Goal: Task Accomplishment & Management: Use online tool/utility

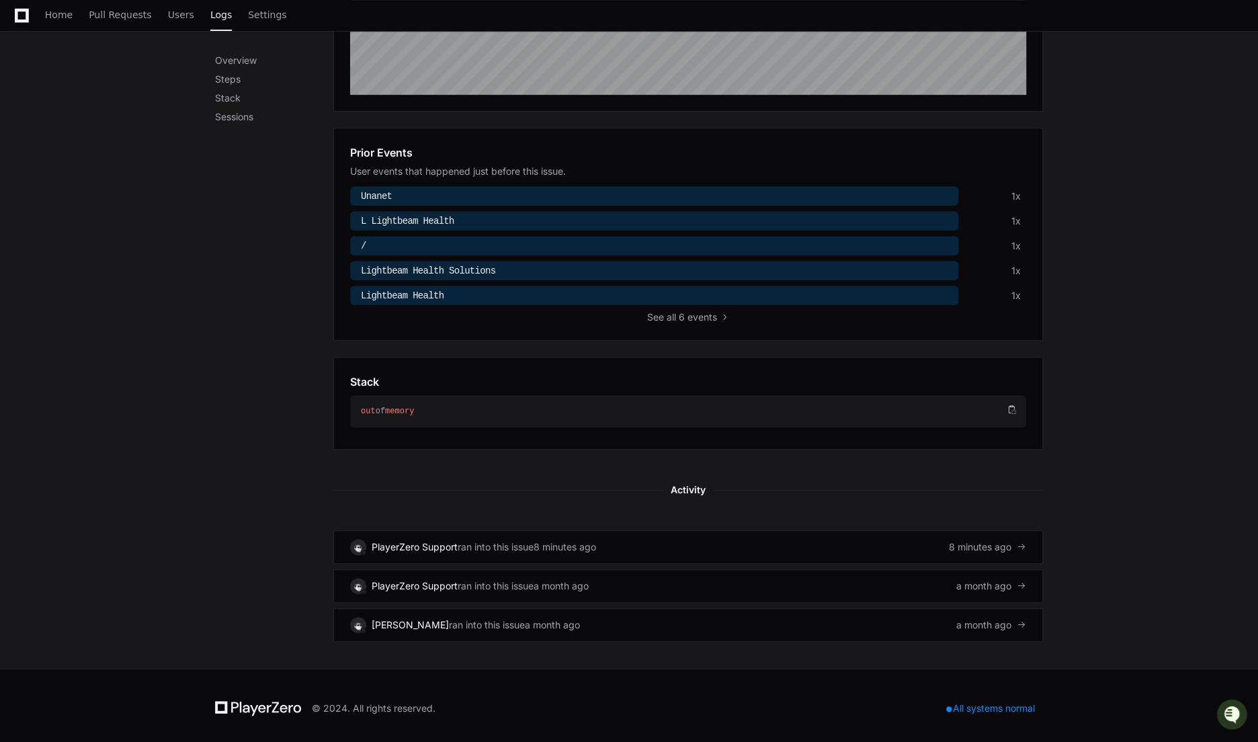
scroll to position [372, 0]
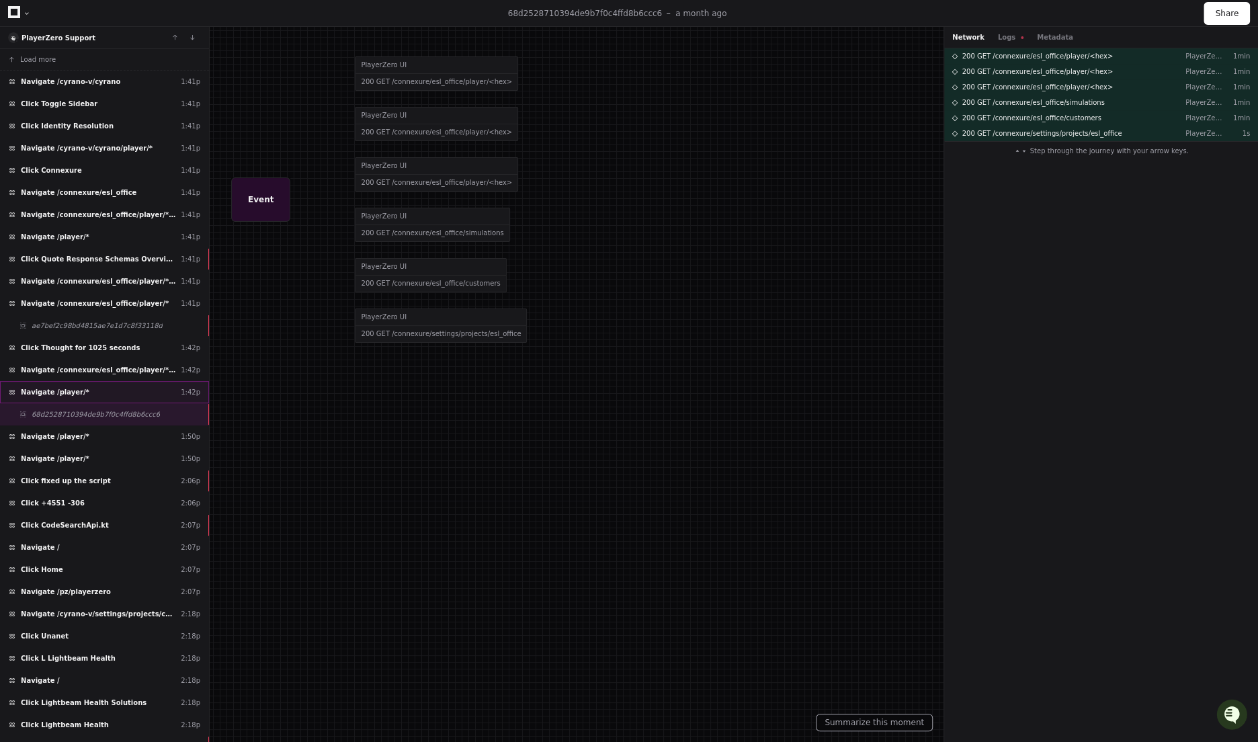
click at [94, 389] on div "Navigate /player/* 1:42p" at bounding box center [104, 392] width 209 height 22
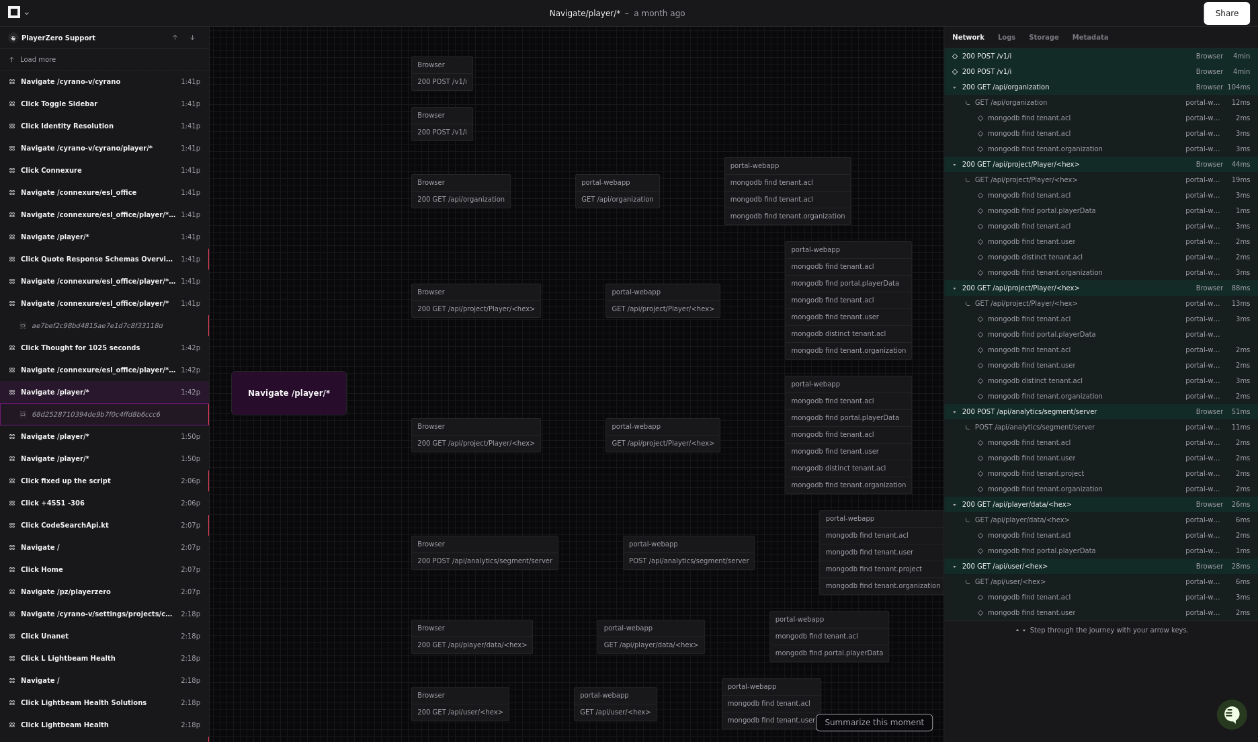
click at [133, 409] on span "68d2528710394de9b7f0c4ffd8b6ccc6" at bounding box center [96, 414] width 128 height 10
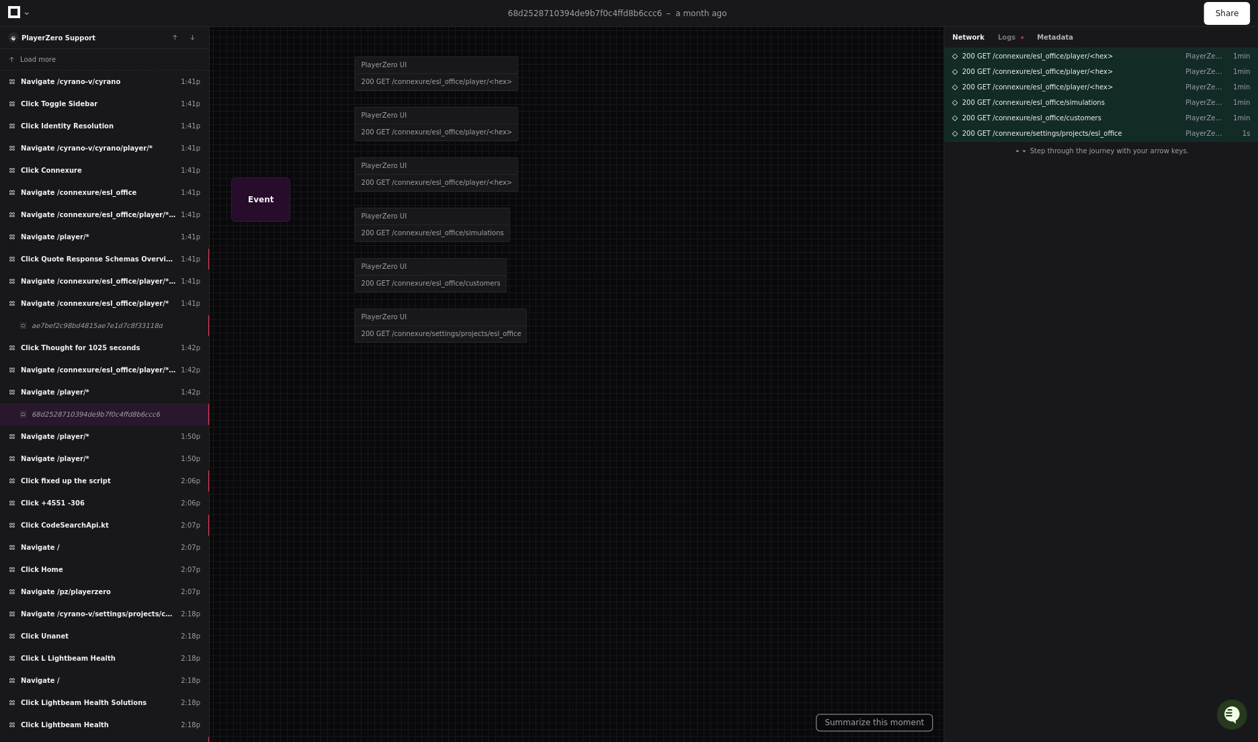
click at [1041, 36] on button "Metadata" at bounding box center [1055, 37] width 36 height 10
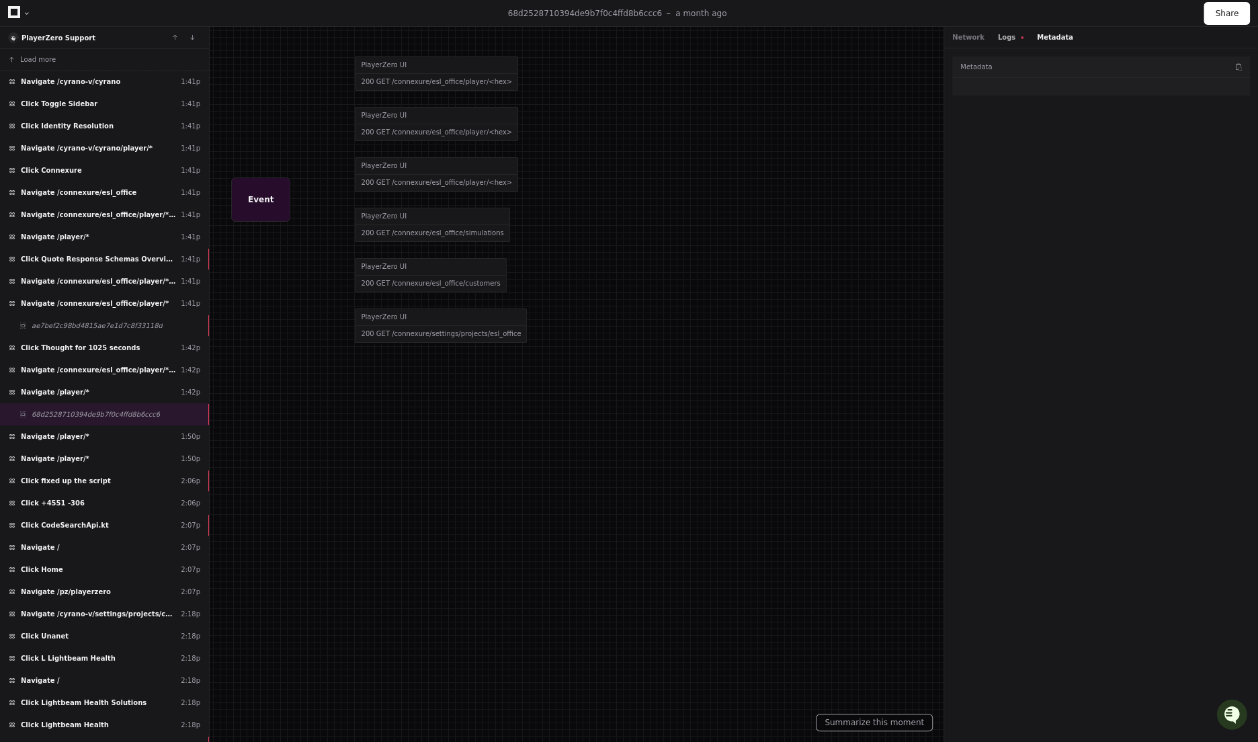
click at [998, 38] on button "Logs" at bounding box center [1011, 37] width 26 height 10
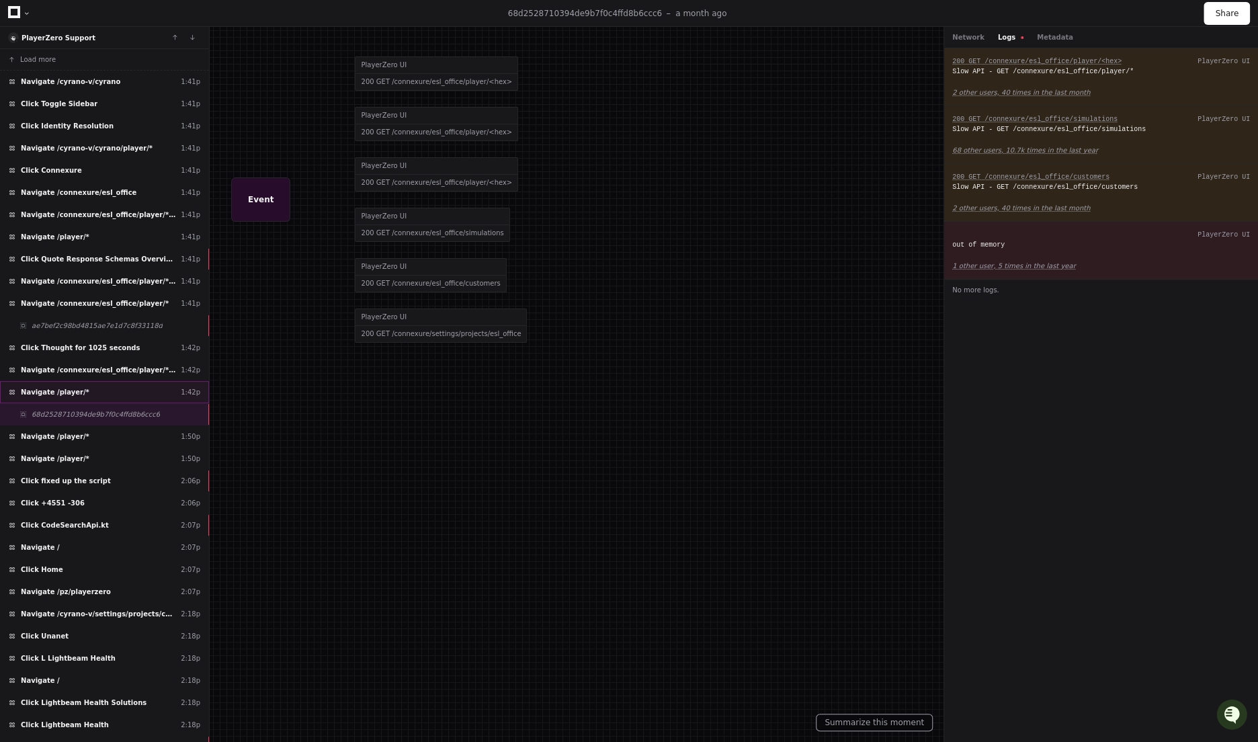
click at [69, 387] on span "Navigate /player/*" at bounding box center [55, 392] width 69 height 10
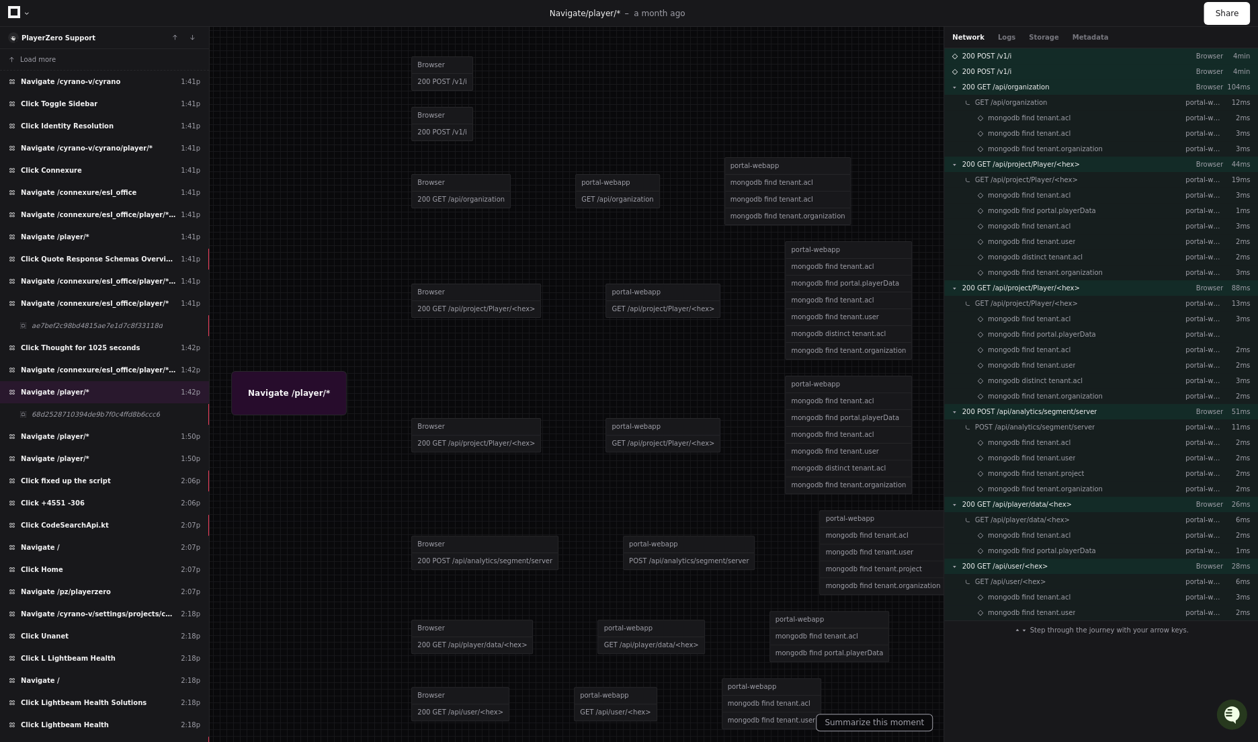
click at [1080, 30] on div "Network Logs Storage Metadata" at bounding box center [1101, 37] width 314 height 21
click at [1080, 33] on button "Metadata" at bounding box center [1090, 37] width 36 height 10
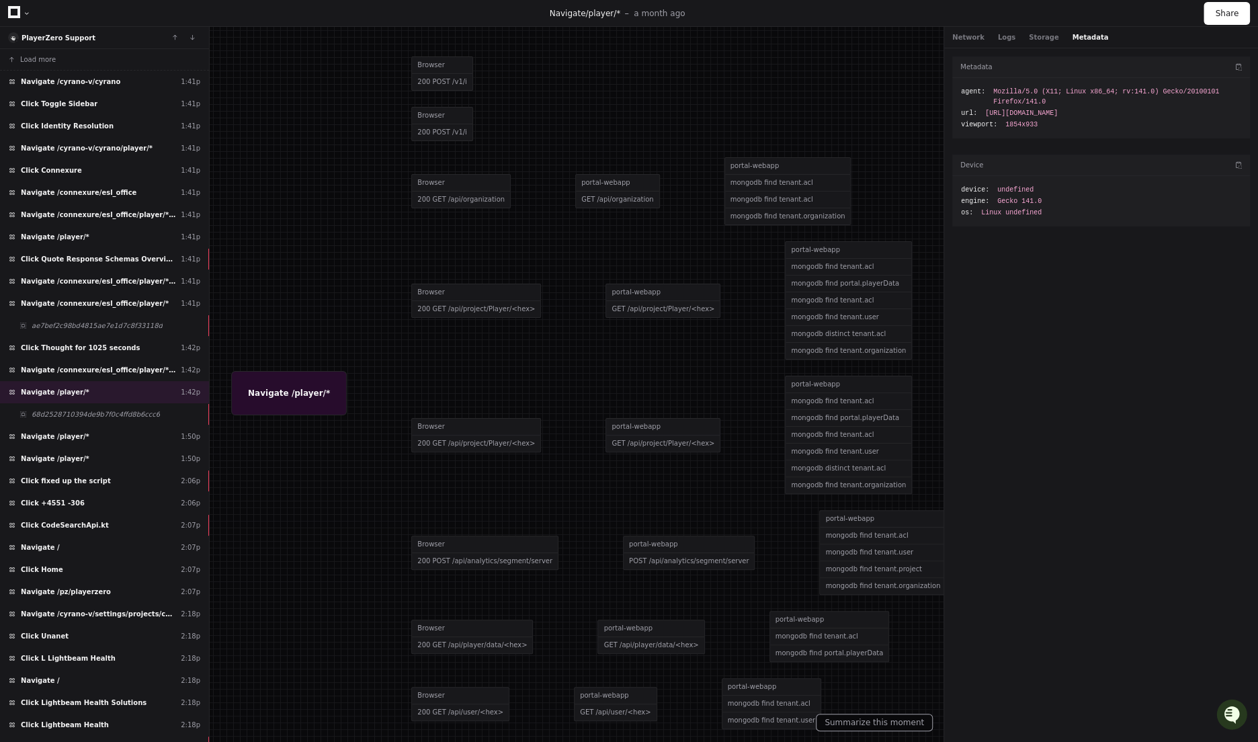
click at [997, 111] on span "[URL][DOMAIN_NAME]" at bounding box center [1021, 113] width 73 height 10
click at [1058, 114] on span "[URL][DOMAIN_NAME]" at bounding box center [1021, 113] width 73 height 10
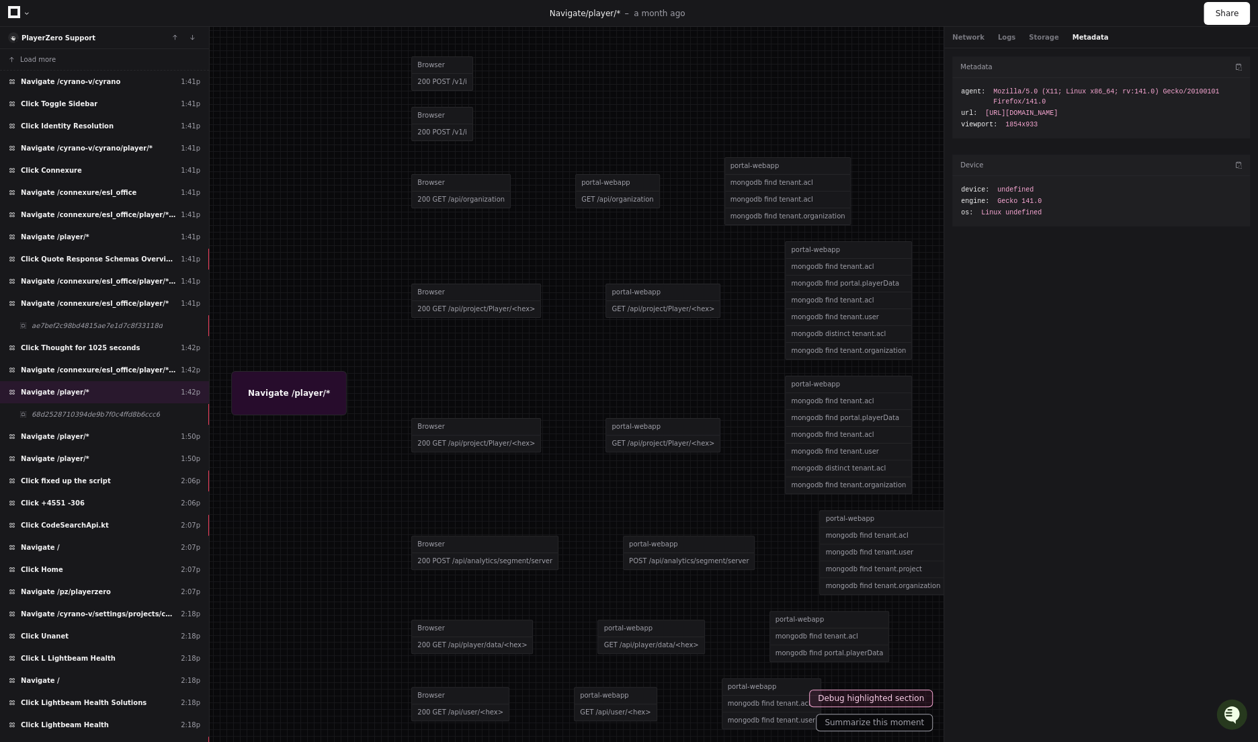
copy span "689b376eef5e2008671e6c73"
click at [1021, 32] on div "Network Logs Storage Metadata" at bounding box center [1101, 37] width 314 height 21
click at [1029, 38] on button "Storage" at bounding box center [1044, 37] width 30 height 10
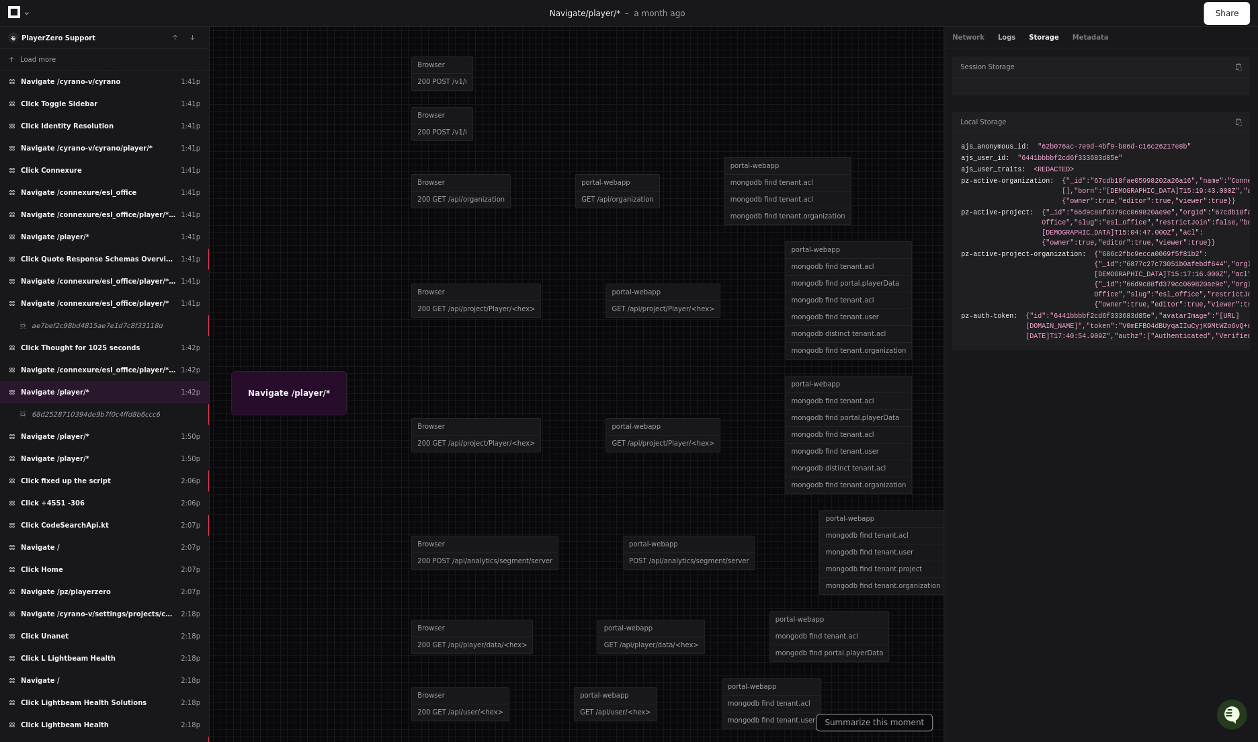
click at [1004, 40] on button "Logs" at bounding box center [1006, 37] width 17 height 10
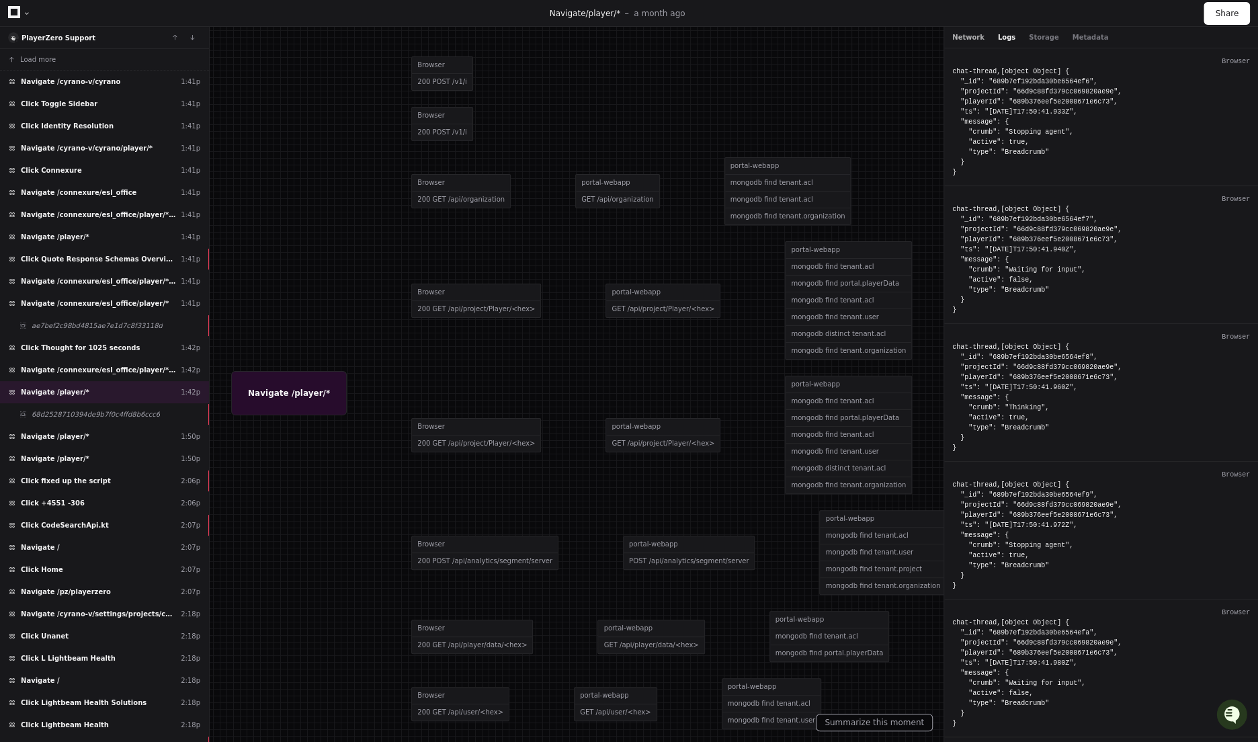
click at [973, 38] on button "Network" at bounding box center [968, 37] width 32 height 10
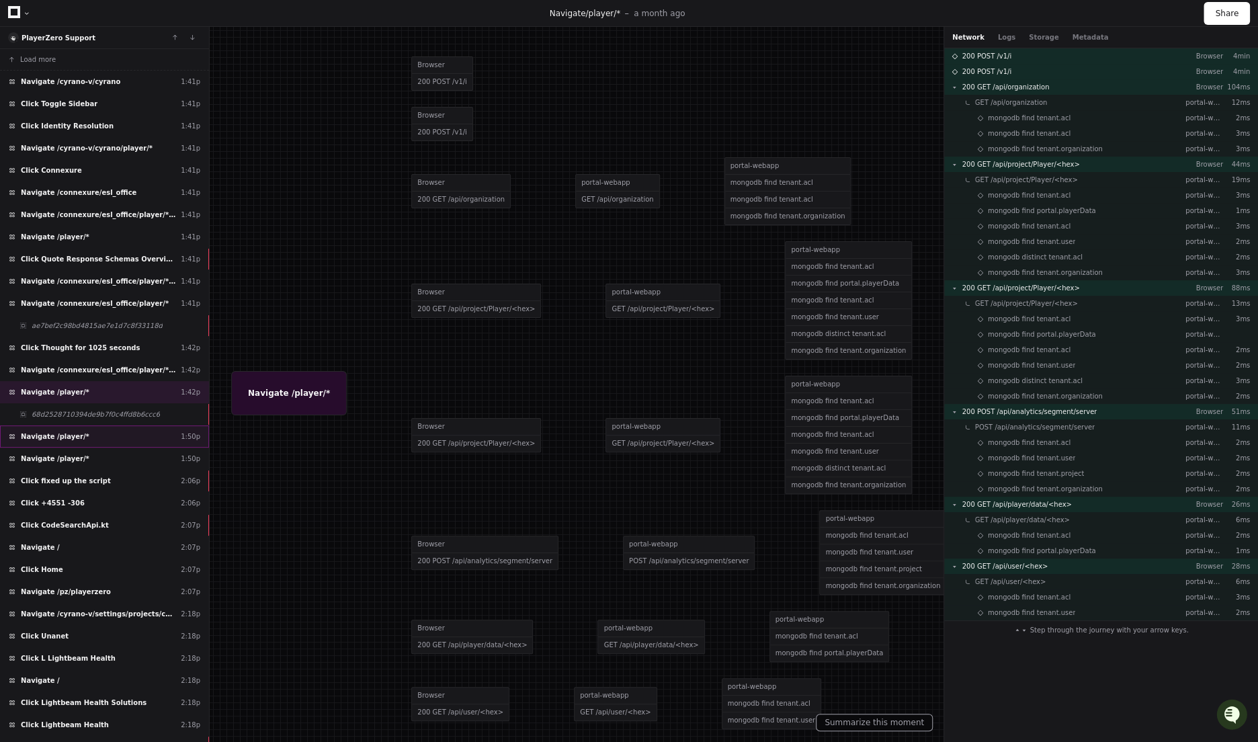
click at [66, 431] on span "Navigate /player/*" at bounding box center [55, 436] width 69 height 10
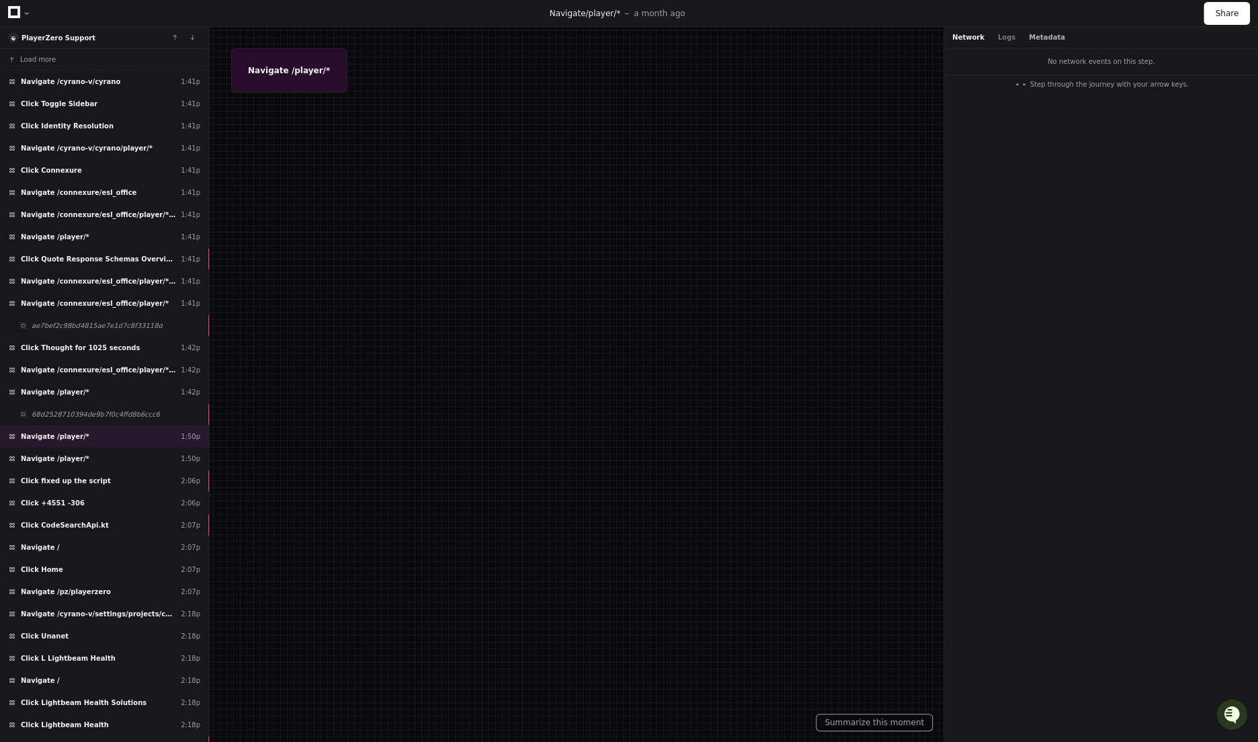
click at [1035, 39] on button "Metadata" at bounding box center [1047, 37] width 36 height 10
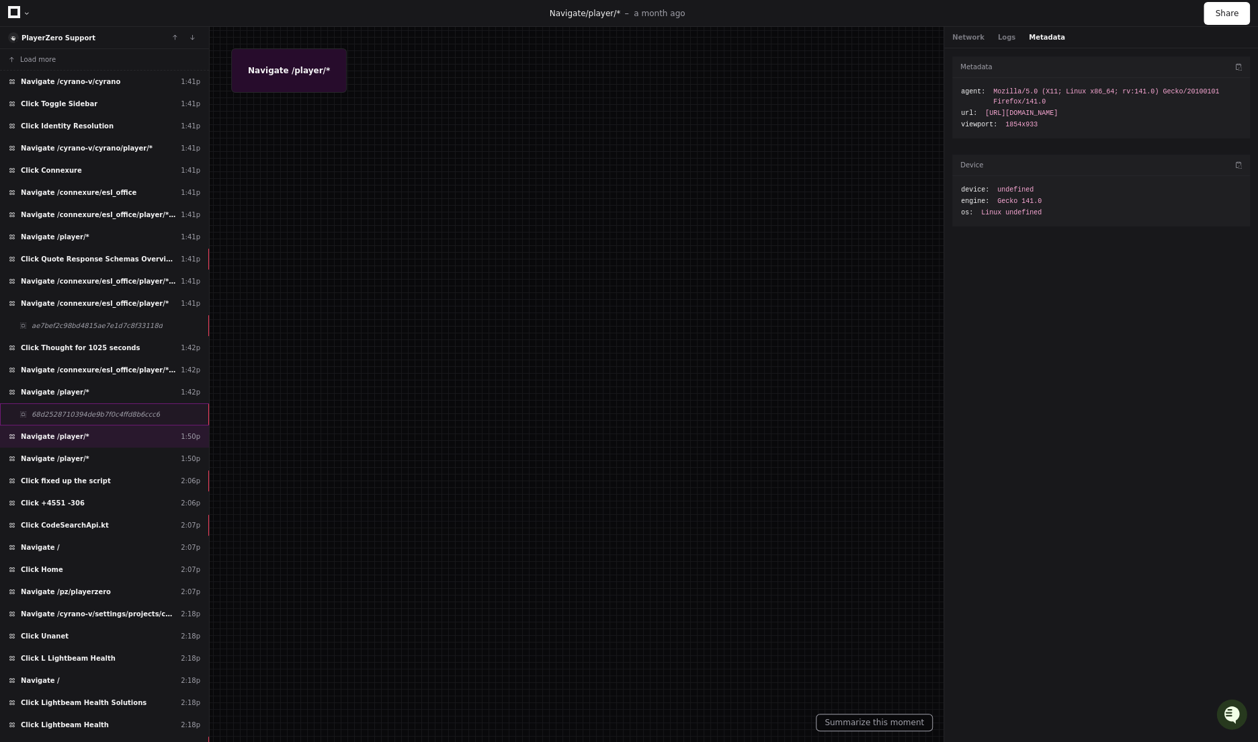
click at [69, 409] on span "68d2528710394de9b7f0c4ffd8b6ccc6" at bounding box center [96, 414] width 128 height 10
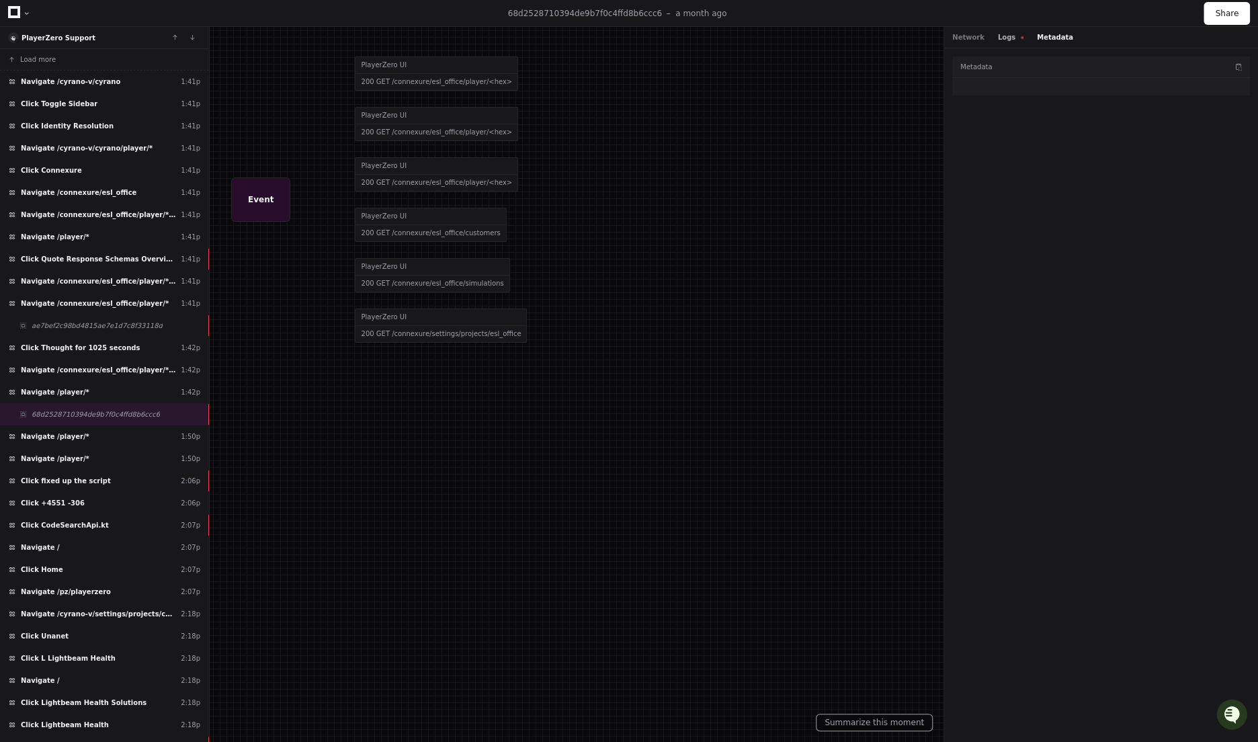
click at [1000, 40] on button "Logs" at bounding box center [1011, 37] width 26 height 10
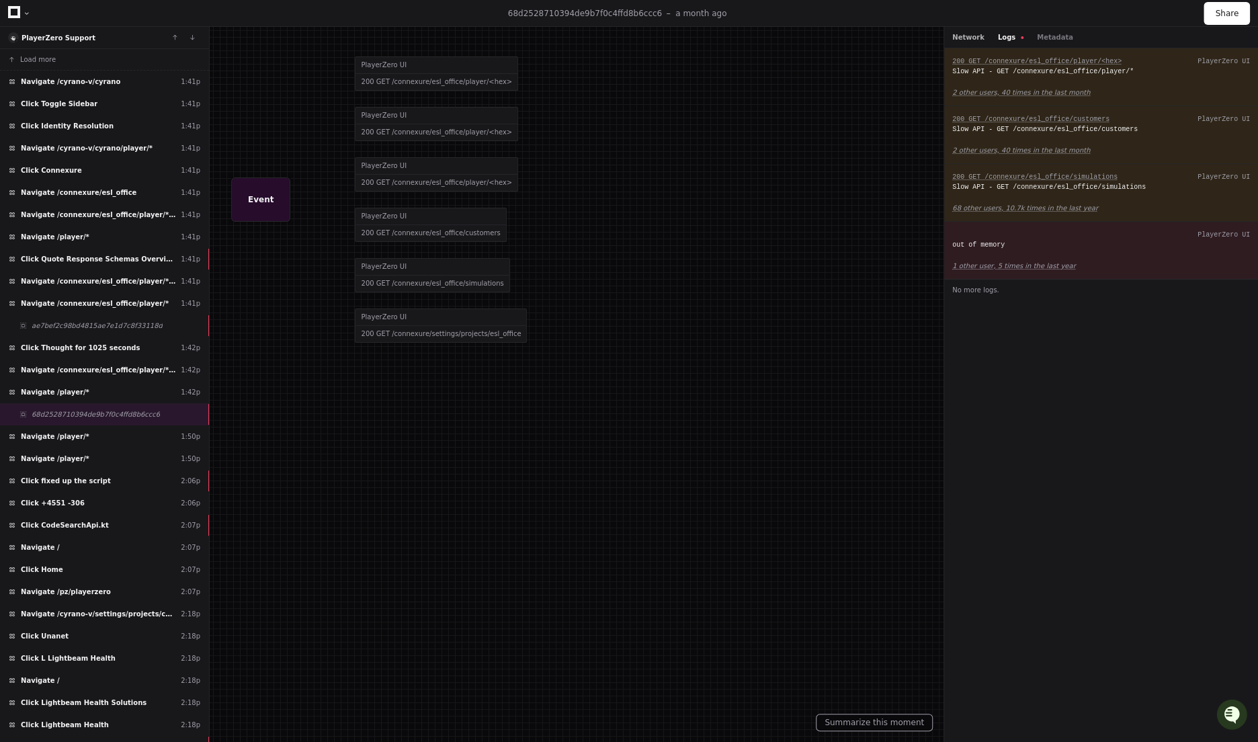
click at [970, 36] on button "Network" at bounding box center [968, 37] width 32 height 10
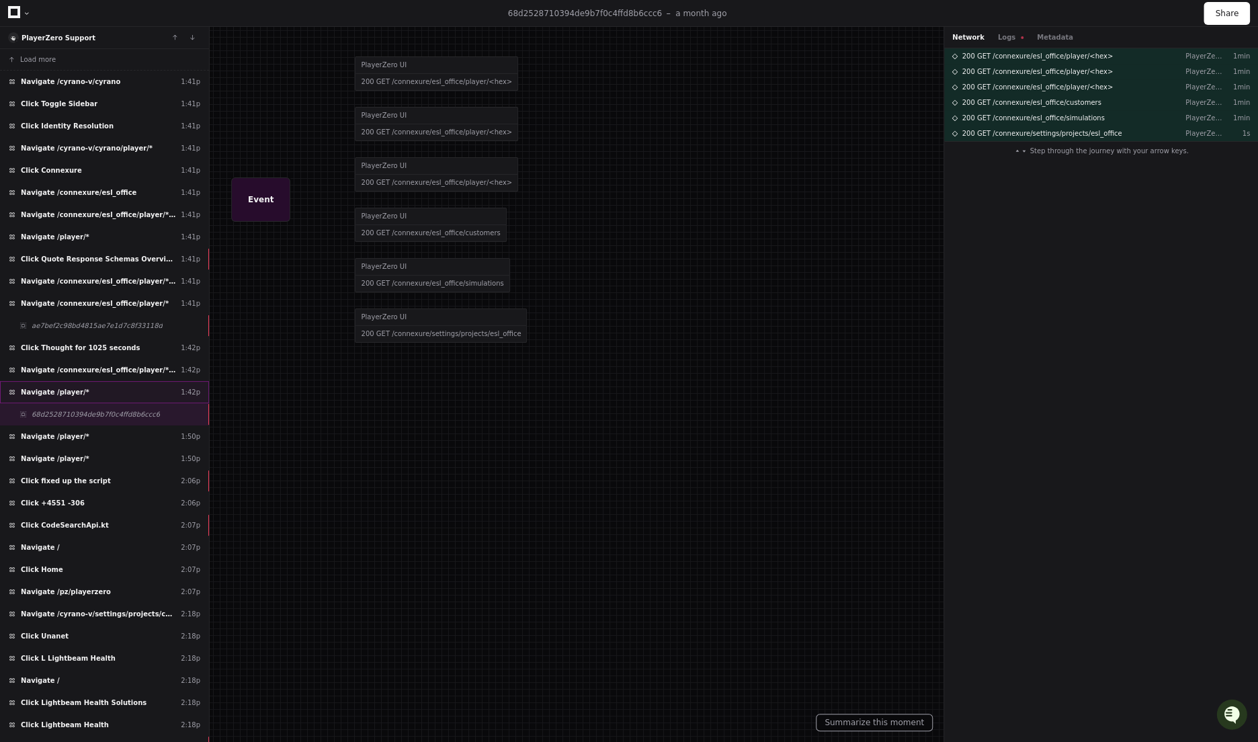
click at [97, 388] on div "Navigate /player/* 1:42p" at bounding box center [104, 392] width 209 height 22
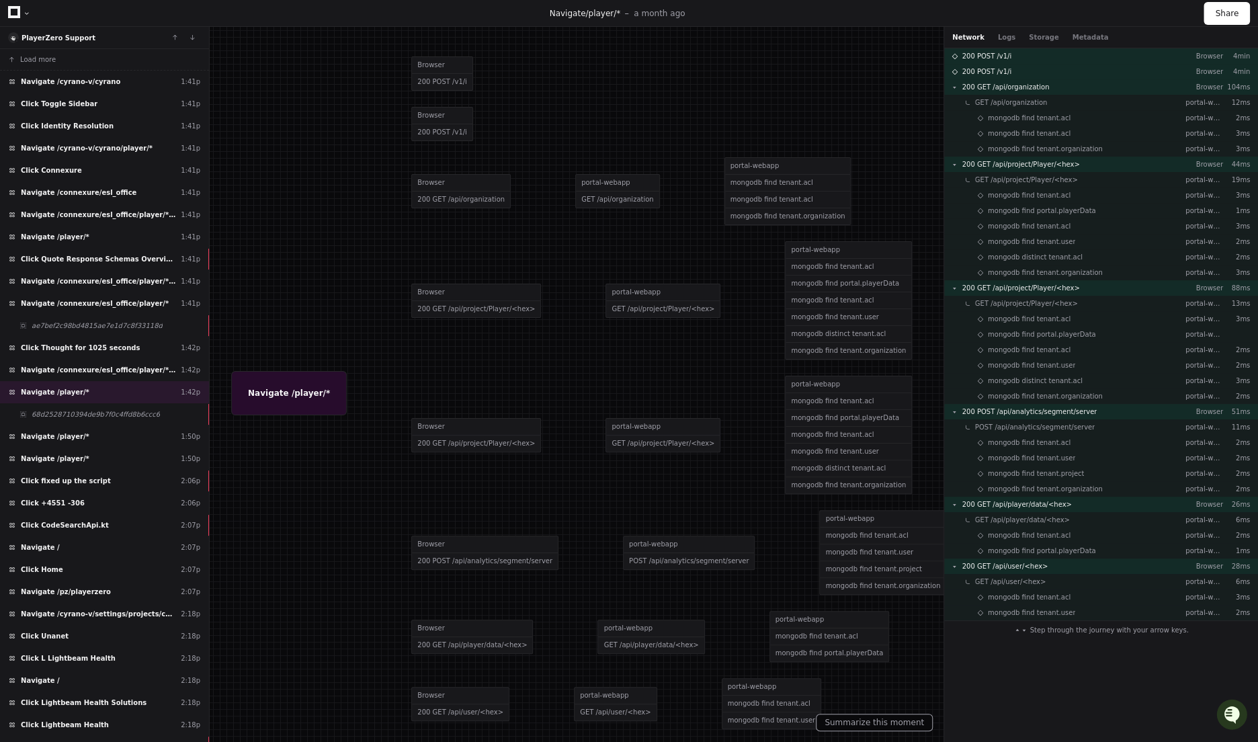
click at [1103, 34] on div "Network Logs Storage Metadata" at bounding box center [1101, 37] width 314 height 21
click at [1084, 35] on button "Metadata" at bounding box center [1090, 37] width 36 height 10
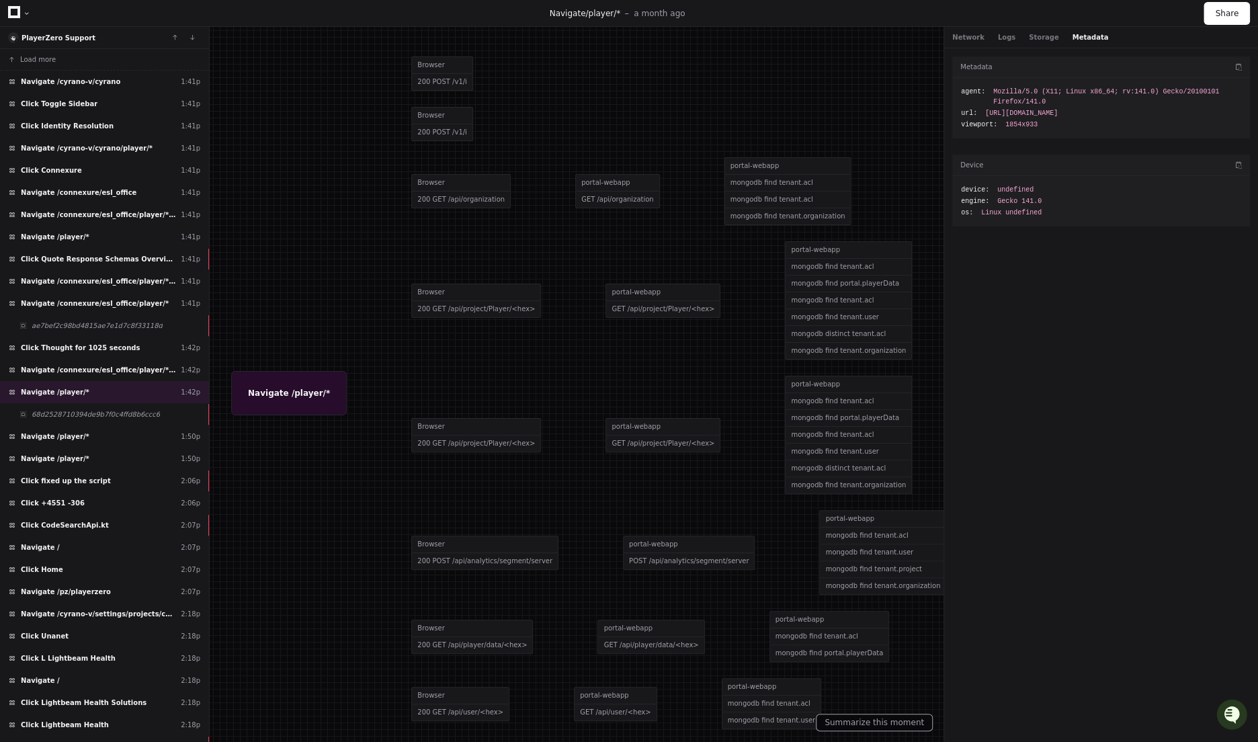
click at [990, 114] on span "[URL][DOMAIN_NAME]" at bounding box center [1021, 113] width 73 height 10
drag, startPoint x: 990, startPoint y: 114, endPoint x: 1172, endPoint y: 118, distance: 182.1
click at [1172, 118] on div "agent: Mozilla/5.0 (X11; Linux x86_64; rv:141.0) Gecko/20100101 Firefox/141.0 u…" at bounding box center [1101, 108] width 298 height 60
copy span "[URL][DOMAIN_NAME]"
click at [1008, 365] on div "Metadata agent: Mozilla/5.0 (X11; Linux x86_64; rv:141.0) Gecko/20100101 Firefo…" at bounding box center [1101, 392] width 314 height 688
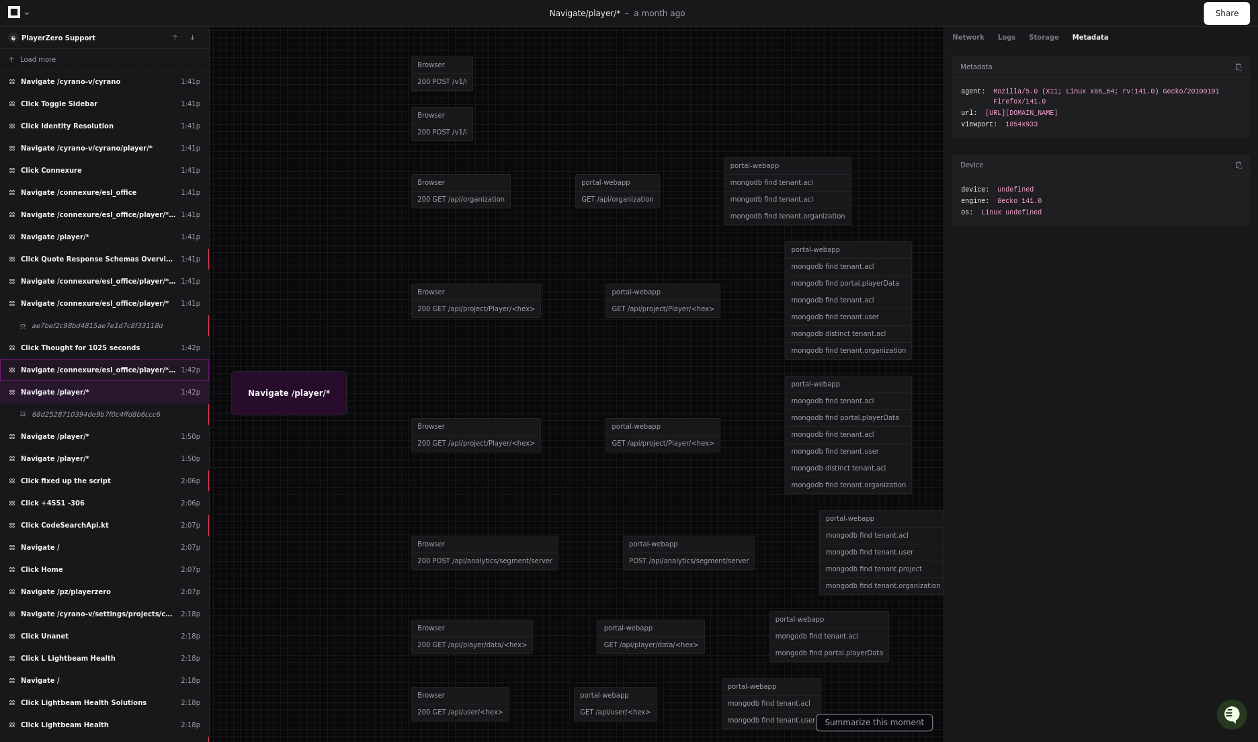
click at [81, 365] on span "Navigate /connexure/esl_office/player/* (Stored Procedure Historical Analysis)" at bounding box center [98, 370] width 155 height 10
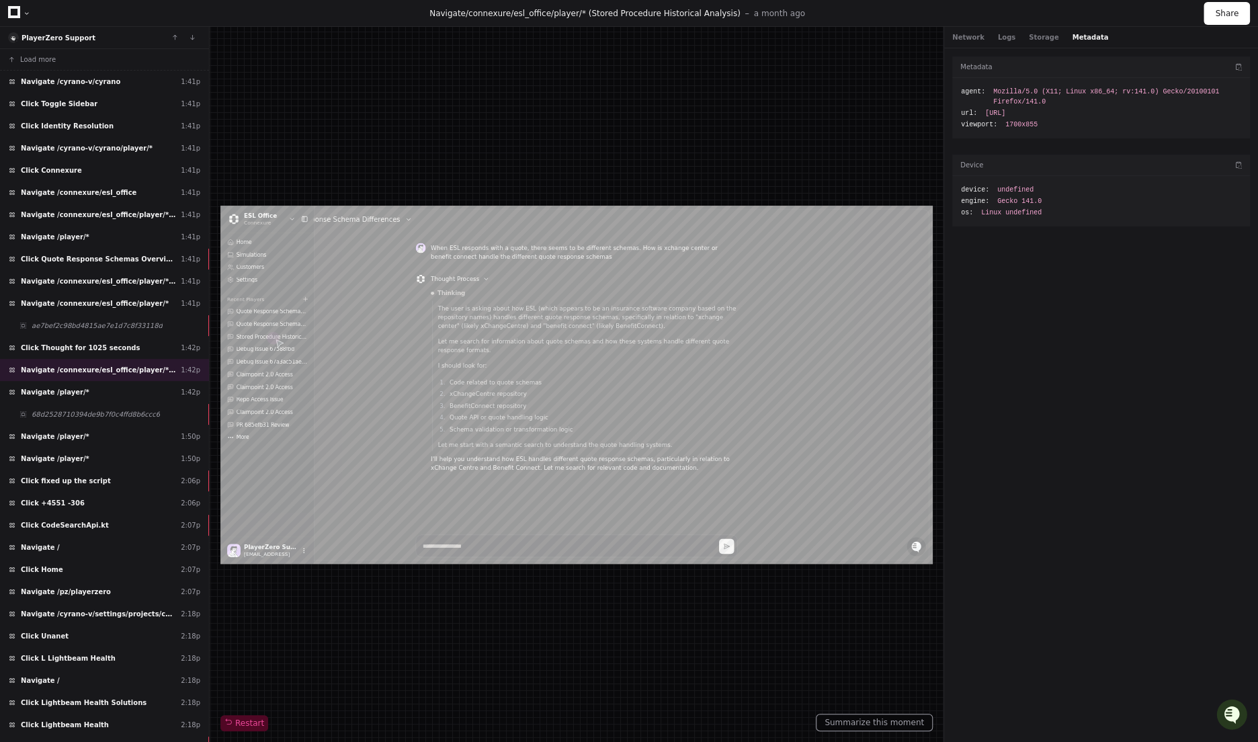
click at [998, 113] on span "[URL]" at bounding box center [995, 113] width 20 height 10
drag, startPoint x: 998, startPoint y: 113, endPoint x: 1092, endPoint y: 123, distance: 93.9
click at [1005, 118] on span "[URL]" at bounding box center [995, 113] width 20 height 10
copy span "[URL]"
